Goal: Navigation & Orientation: Find specific page/section

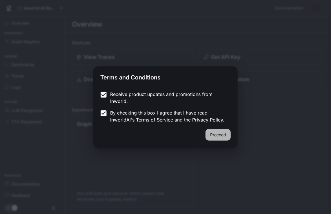
click at [216, 136] on button "Proceed" at bounding box center [217, 135] width 25 height 12
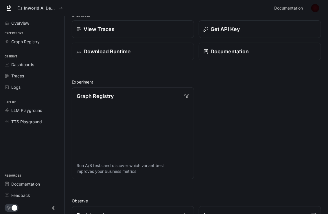
scroll to position [28, 0]
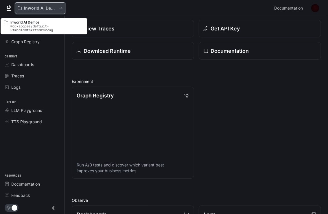
click at [60, 5] on button "Inworld AI Demos" at bounding box center [40, 8] width 50 height 12
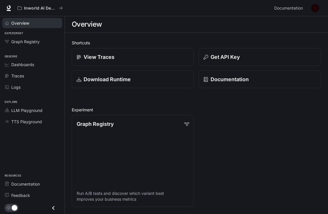
click at [20, 27] on link "Overview" at bounding box center [32, 23] width 60 height 10
